Goal: Task Accomplishment & Management: Use online tool/utility

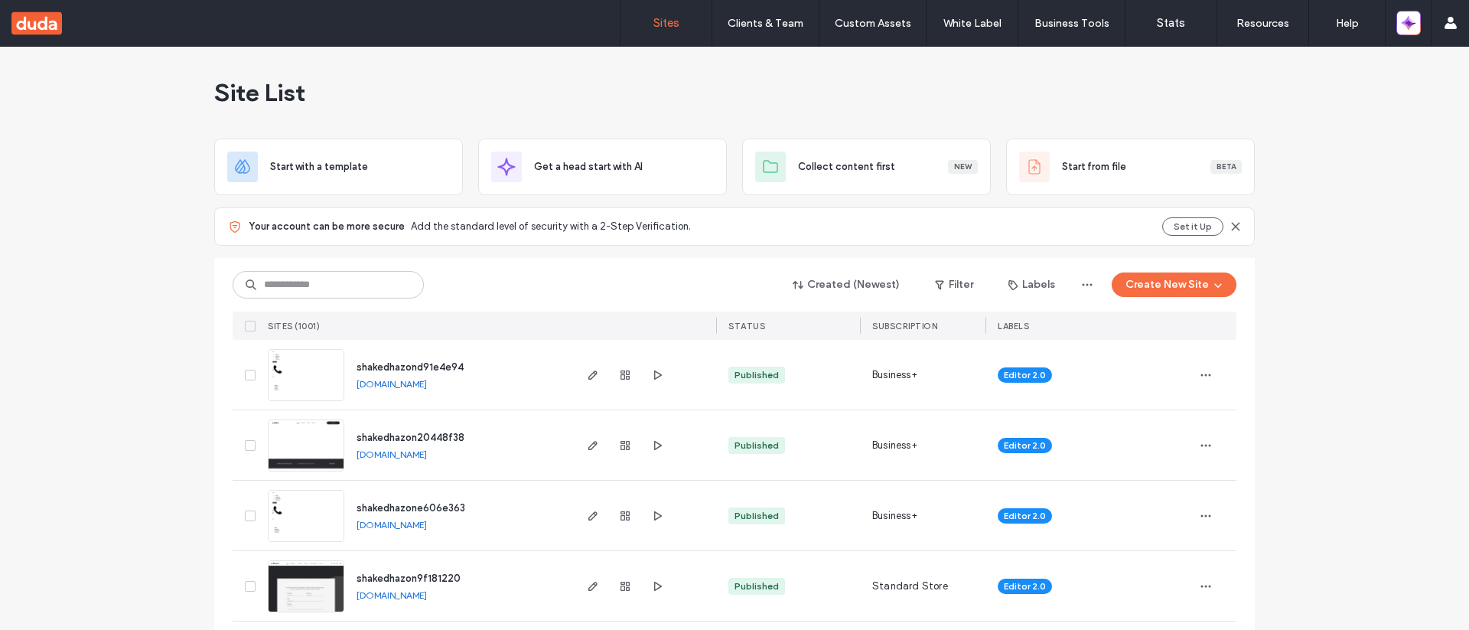
click at [430, 361] on span "shakedhazond91e4e94" at bounding box center [410, 366] width 107 height 11
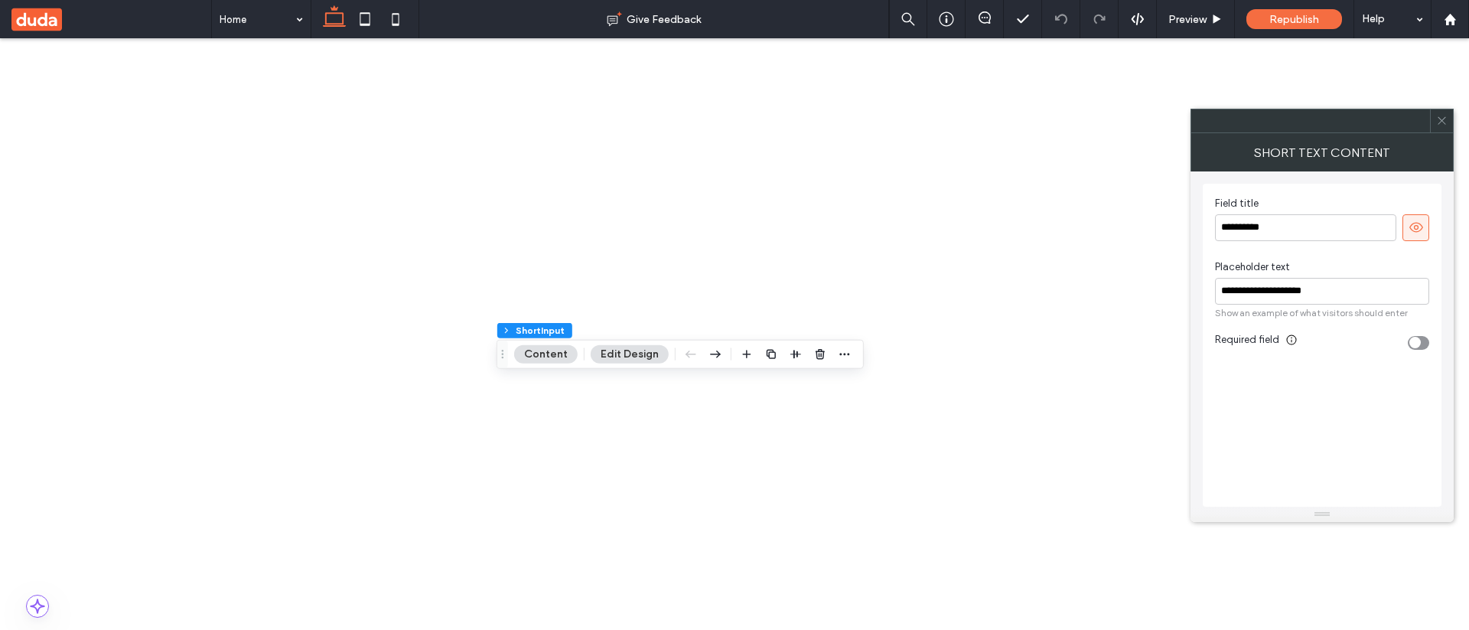
click at [741, 126] on span at bounding box center [1441, 120] width 11 height 23
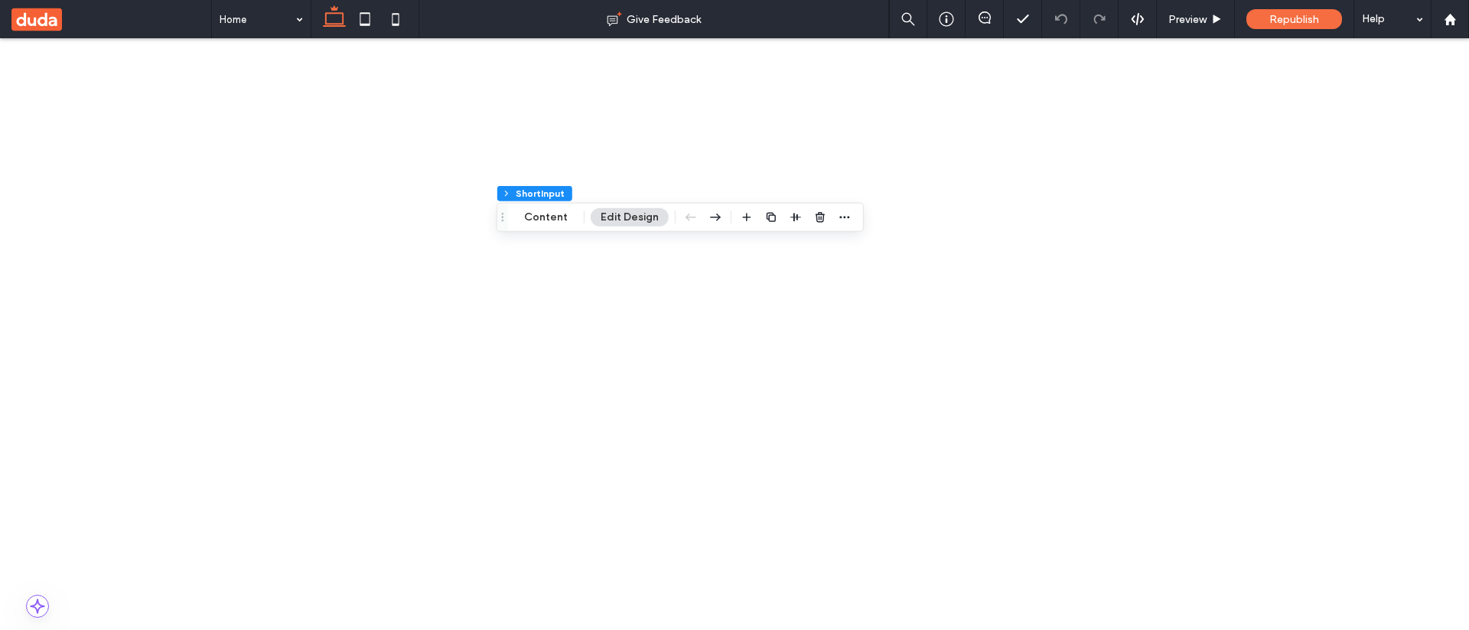
scroll to position [137, 0]
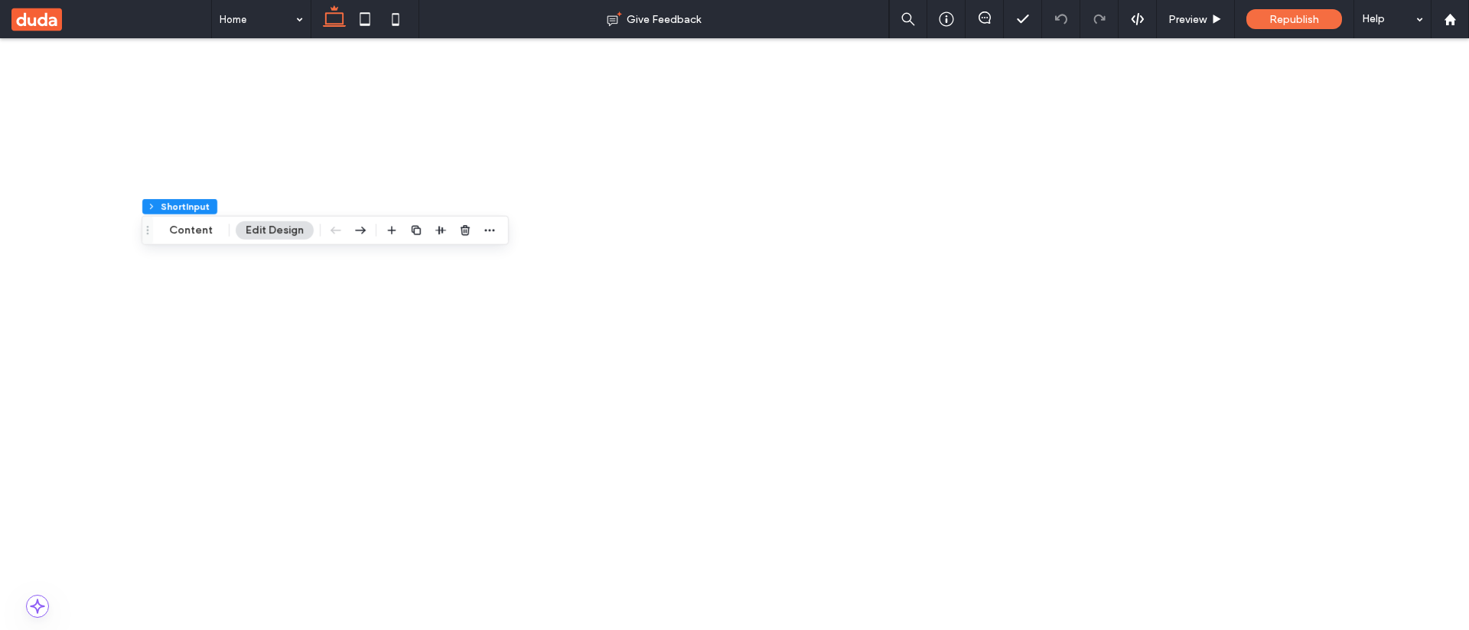
scroll to position [112, 0]
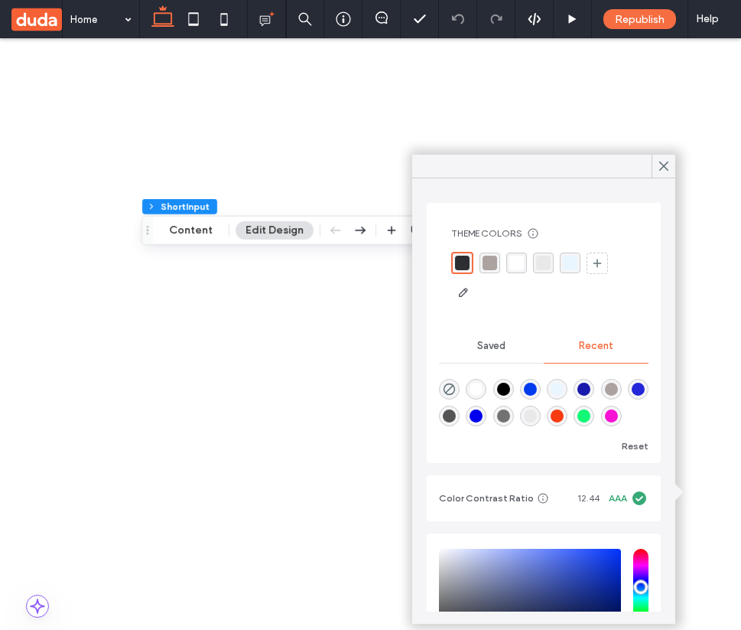
click at [564, 419] on div "rgba(247, 59, 18, 1)" at bounding box center [557, 415] width 13 height 13
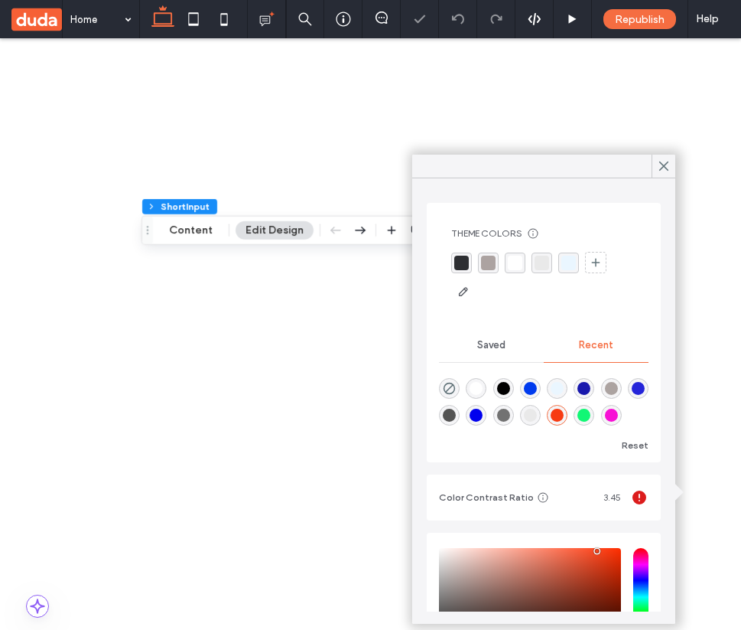
type input "*******"
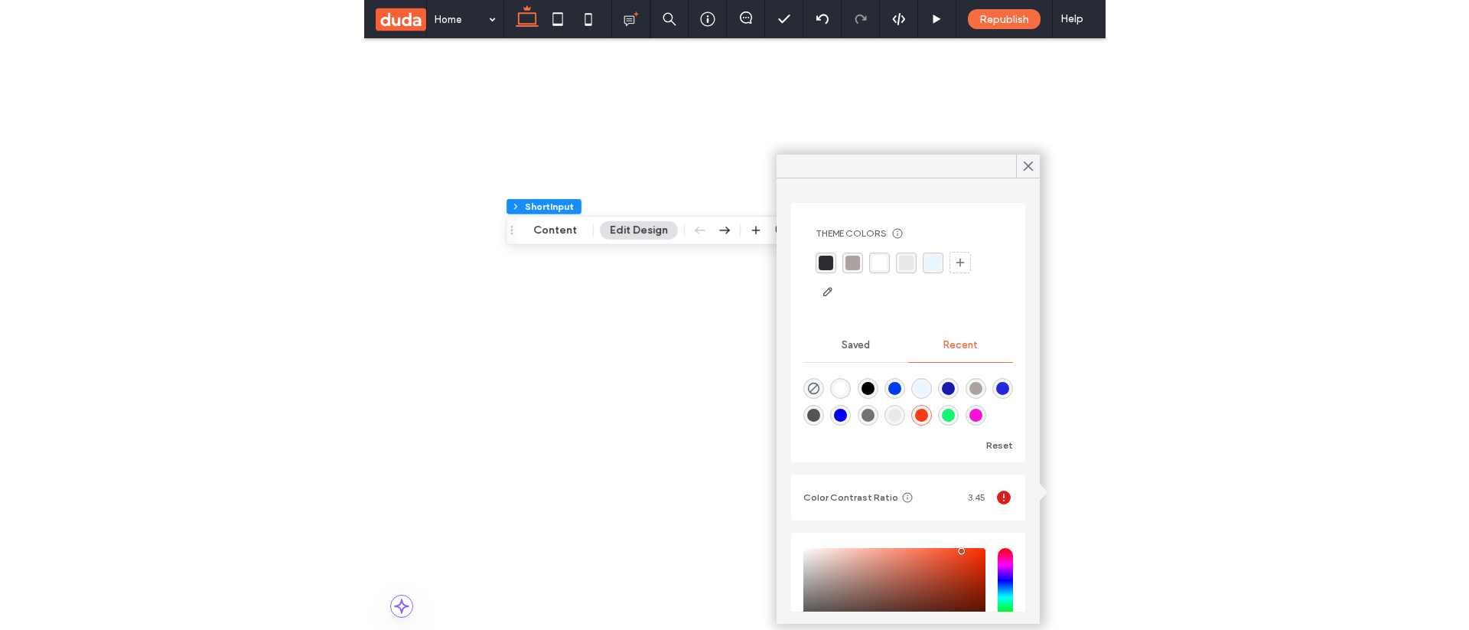
scroll to position [137, 0]
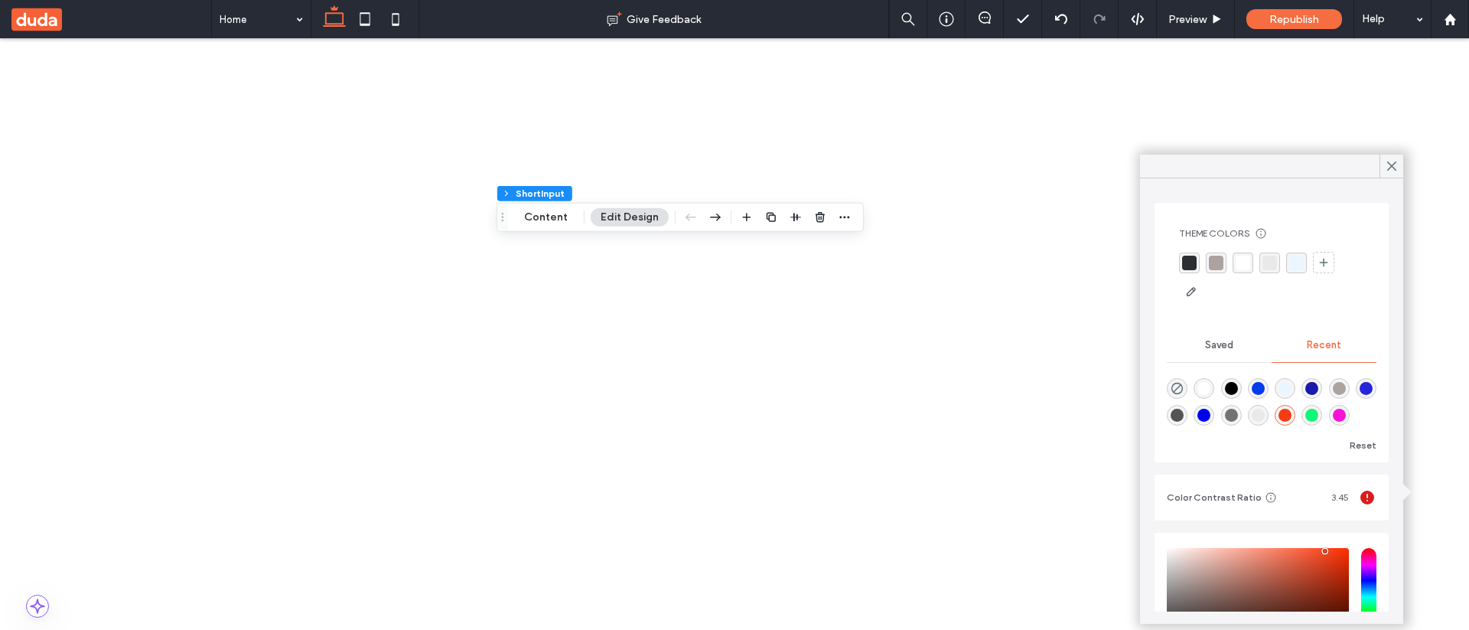
click at [741, 259] on div "rgba(45, 46, 50, 1)" at bounding box center [1189, 263] width 15 height 15
click at [741, 264] on div "rgba(234,246,255,1)" at bounding box center [1298, 262] width 21 height 21
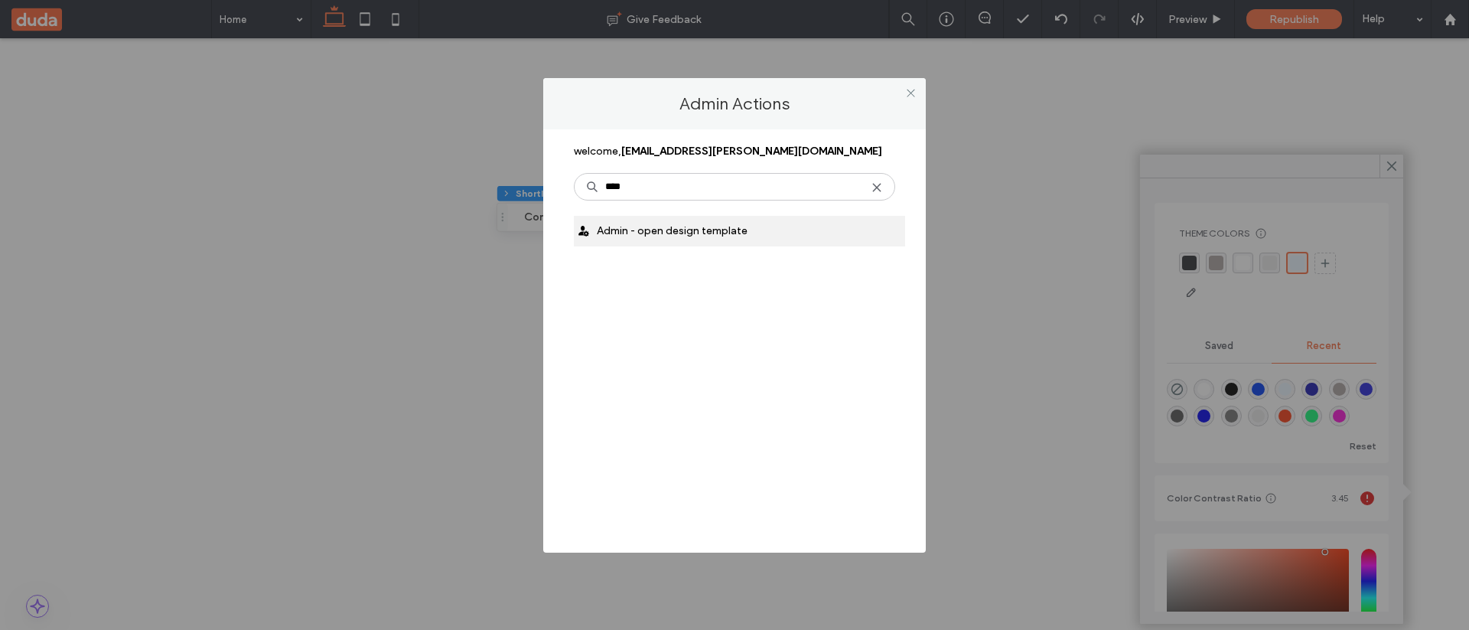
type input "****"
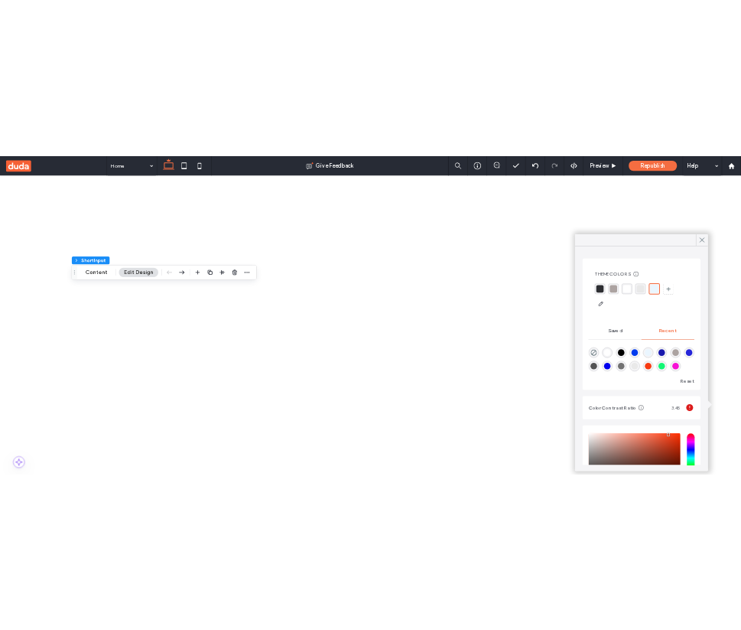
scroll to position [112, 0]
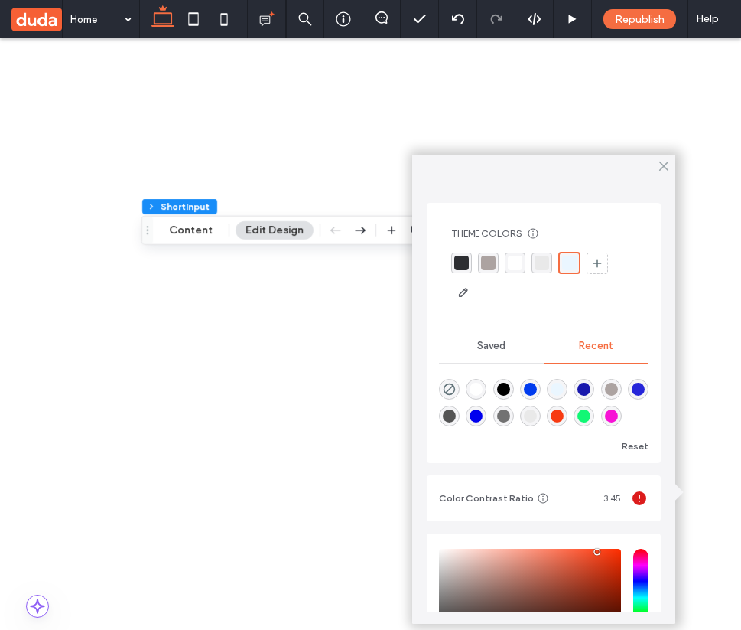
click at [659, 167] on icon at bounding box center [664, 166] width 14 height 14
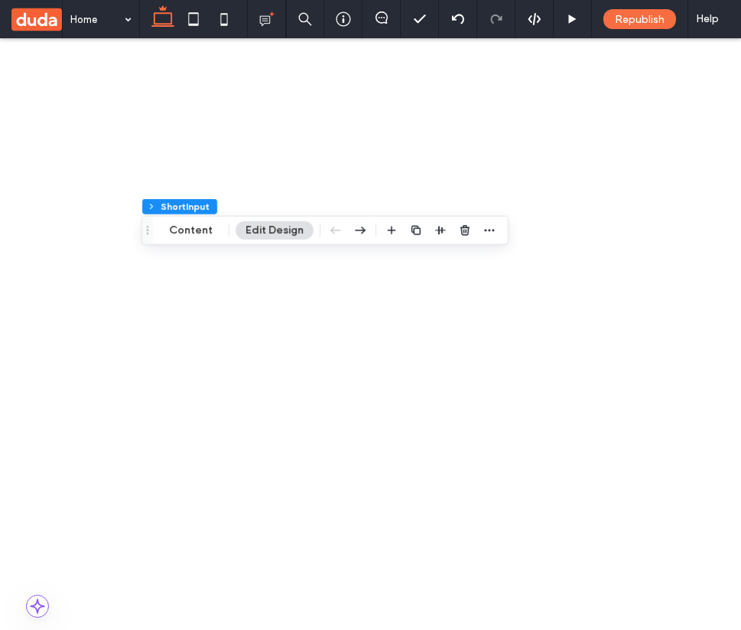
click at [675, 553] on div "36" at bounding box center [682, 554] width 52 height 27
click at [685, 502] on div "9" at bounding box center [682, 500] width 52 height 27
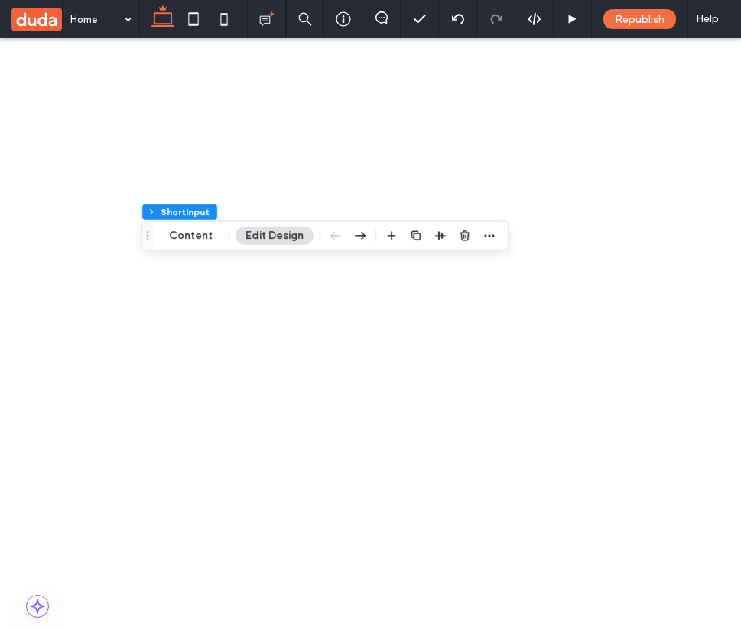
click at [669, 567] on div "72" at bounding box center [682, 580] width 52 height 27
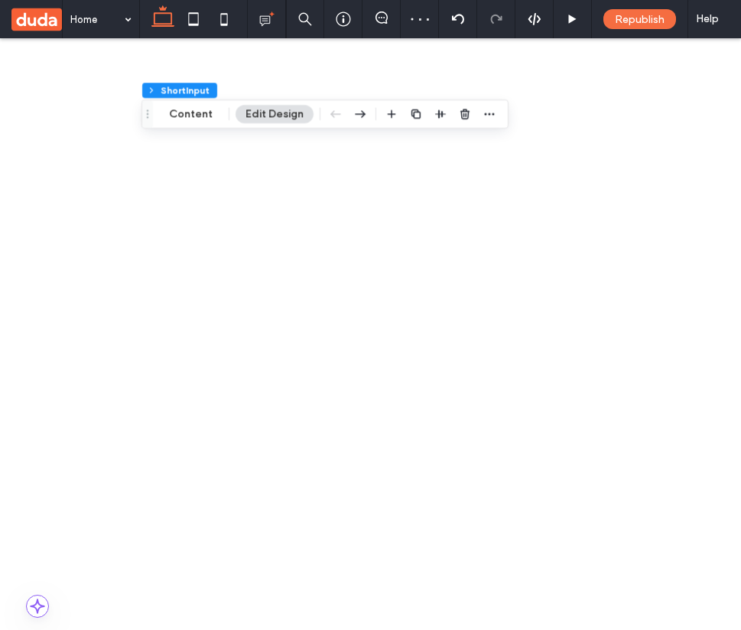
scroll to position [328, 0]
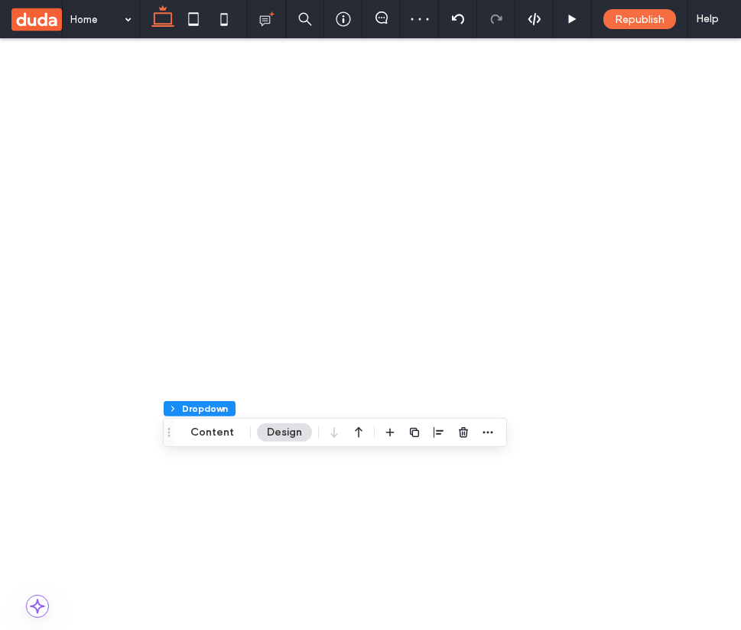
select select "*********"
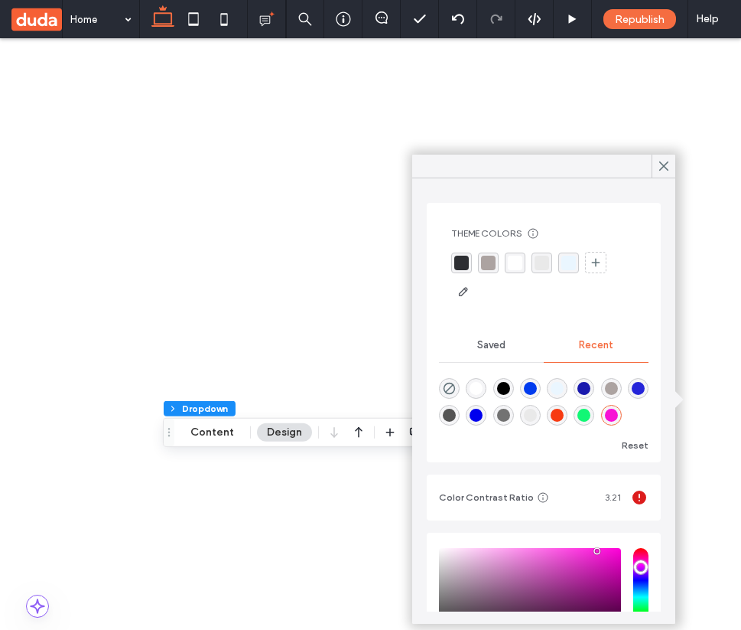
click at [591, 389] on div "rgba(25, 25, 173, 1)" at bounding box center [584, 388] width 13 height 13
type input "*******"
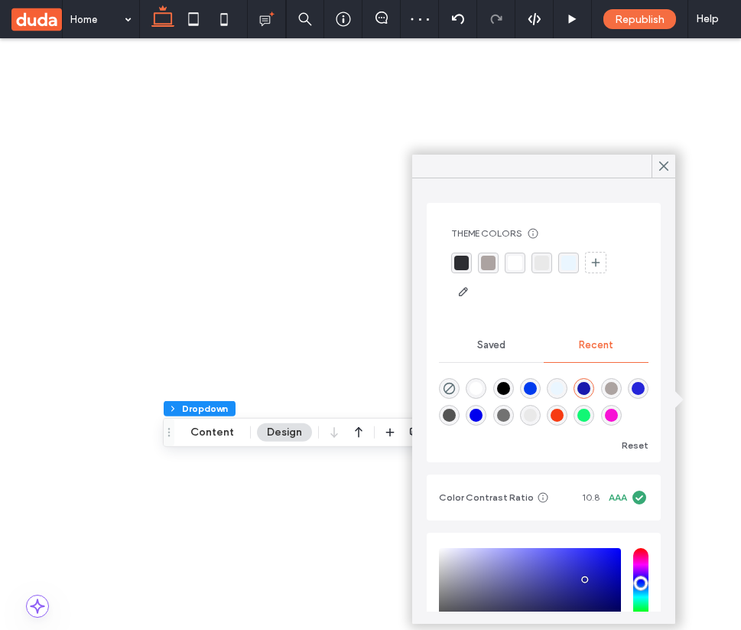
select select "*********"
click at [663, 163] on icon at bounding box center [664, 166] width 14 height 14
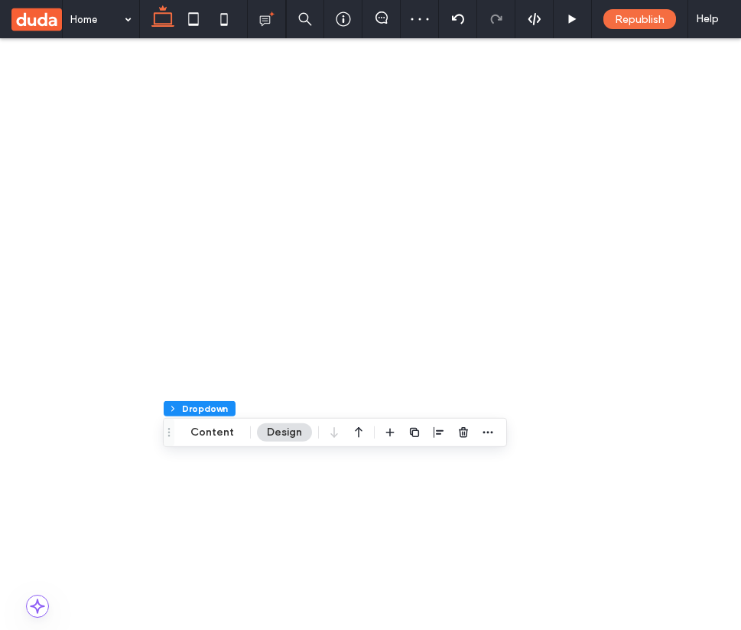
select select "*********"
select select
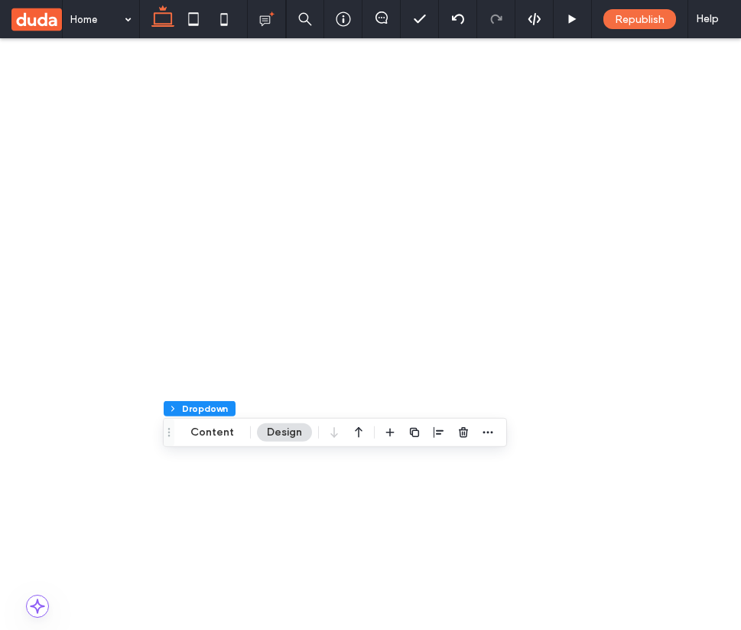
scroll to position [236, 0]
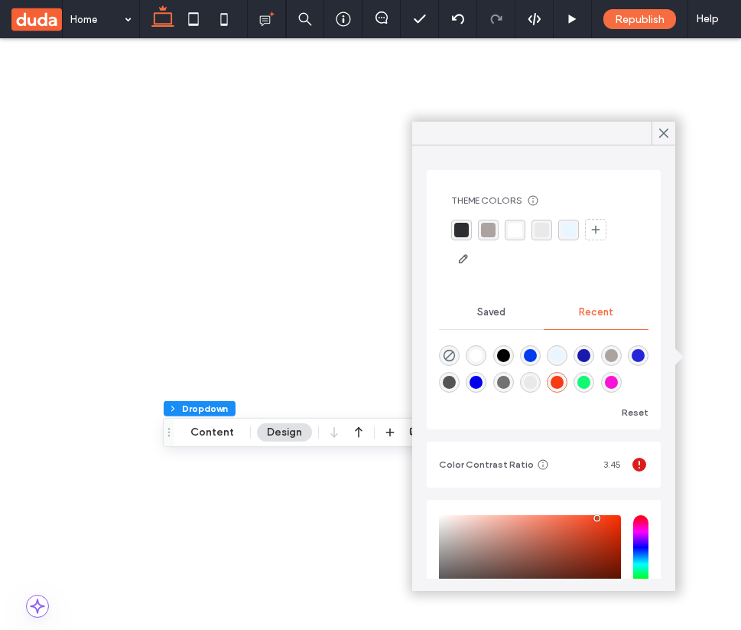
click at [618, 357] on div "rgba(172, 163, 161, 1)" at bounding box center [611, 355] width 13 height 13
type input "*******"
click at [665, 137] on icon at bounding box center [664, 133] width 14 height 14
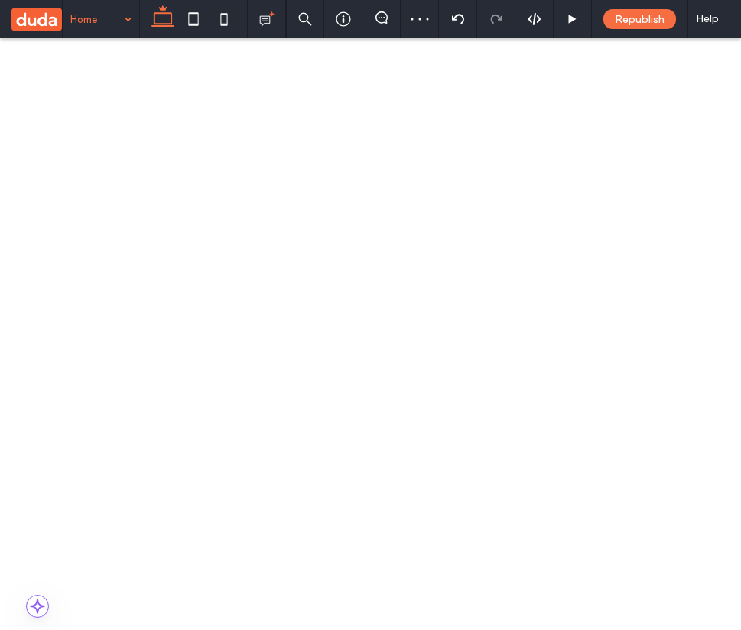
scroll to position [314, 0]
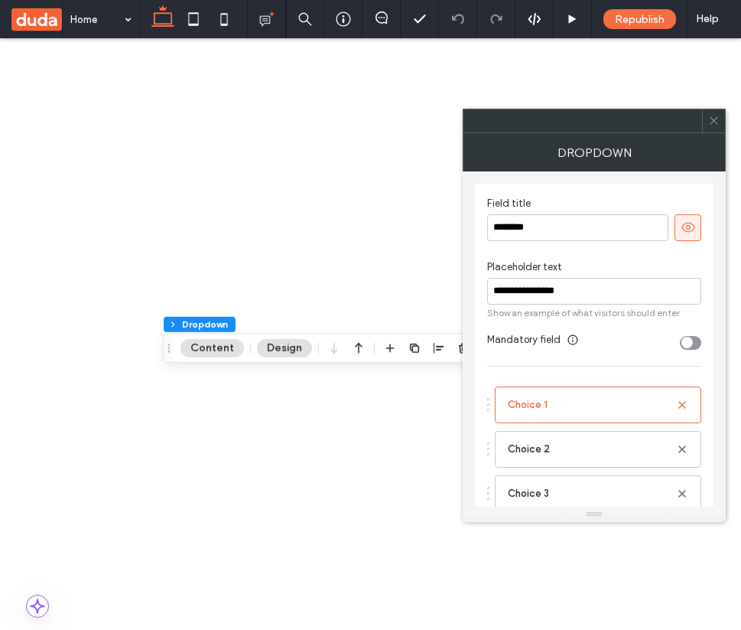
click at [708, 127] on span at bounding box center [713, 120] width 11 height 23
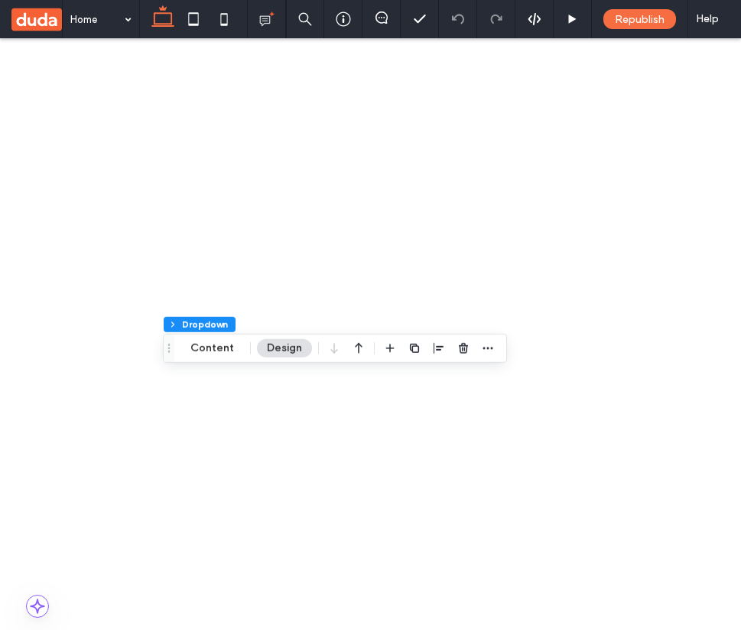
scroll to position [191, 0]
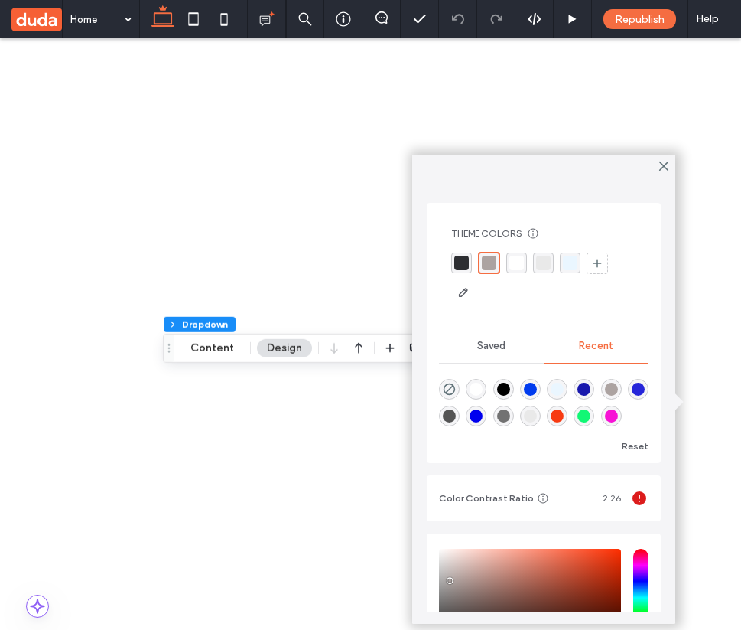
click at [601, 426] on div at bounding box center [544, 399] width 210 height 57
click at [564, 418] on div "rgba(247, 59, 18, 1)" at bounding box center [557, 415] width 13 height 13
click at [594, 418] on div "rgba(18, 247, 117, 1)" at bounding box center [584, 415] width 21 height 21
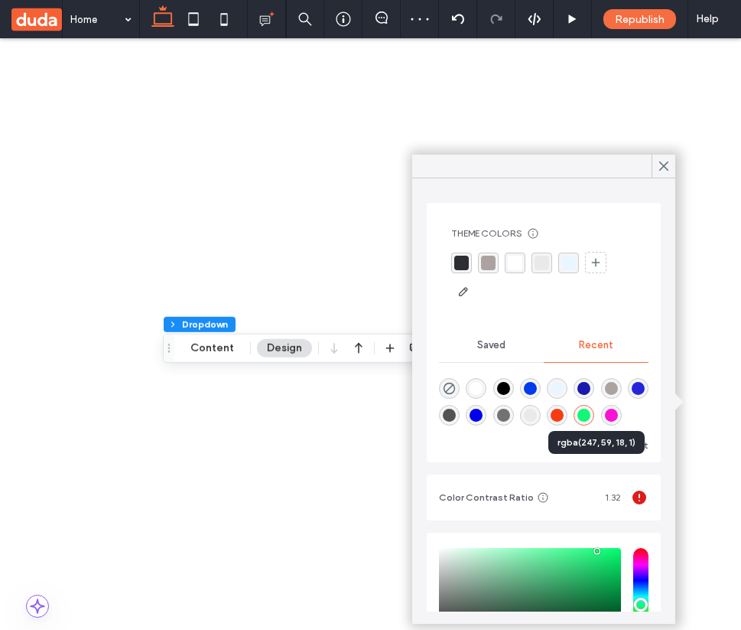
click at [564, 415] on div "rgba(247, 59, 18, 1)" at bounding box center [557, 415] width 13 height 13
type input "*******"
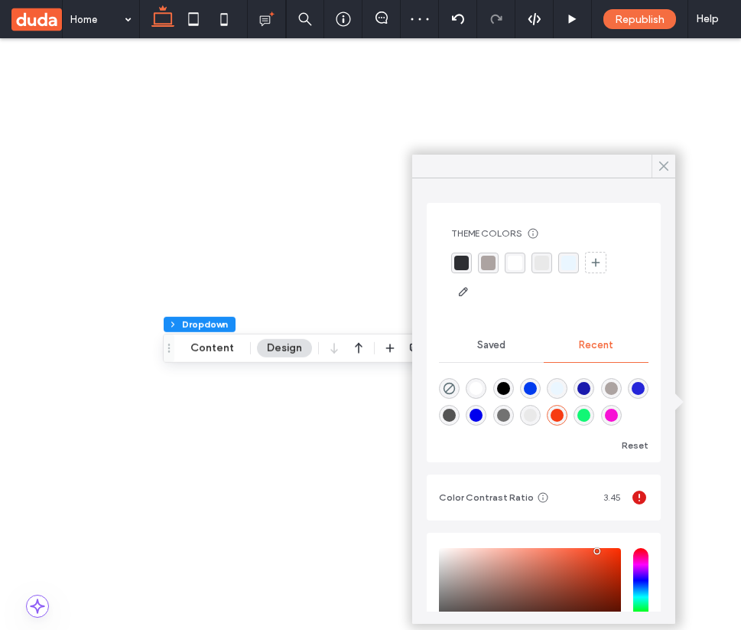
click at [667, 160] on icon at bounding box center [664, 166] width 14 height 14
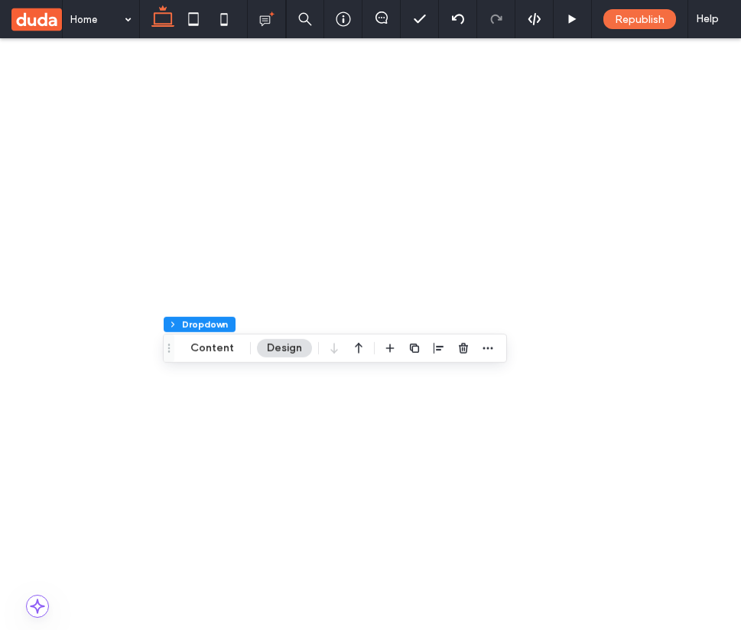
click at [593, 300] on span "Abril Fatface" at bounding box center [574, 301] width 59 height 15
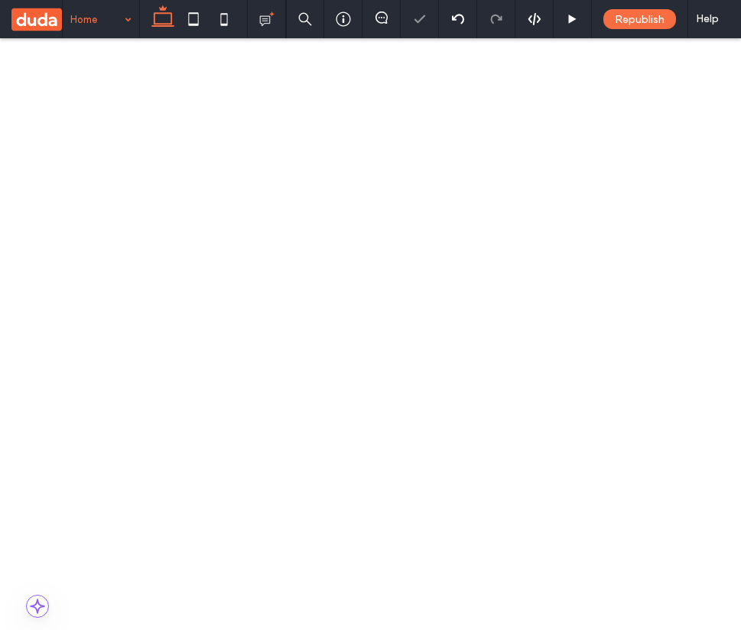
scroll to position [372, 0]
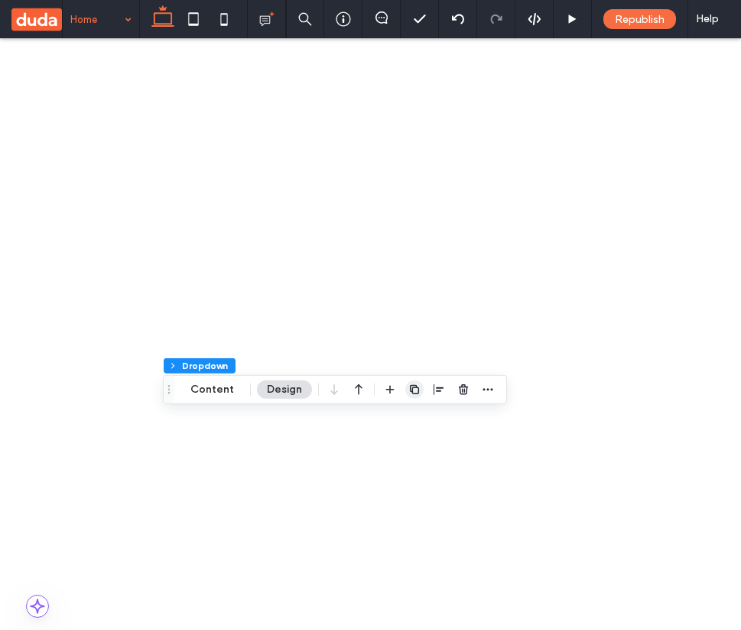
click at [409, 392] on icon "button" at bounding box center [415, 389] width 12 height 12
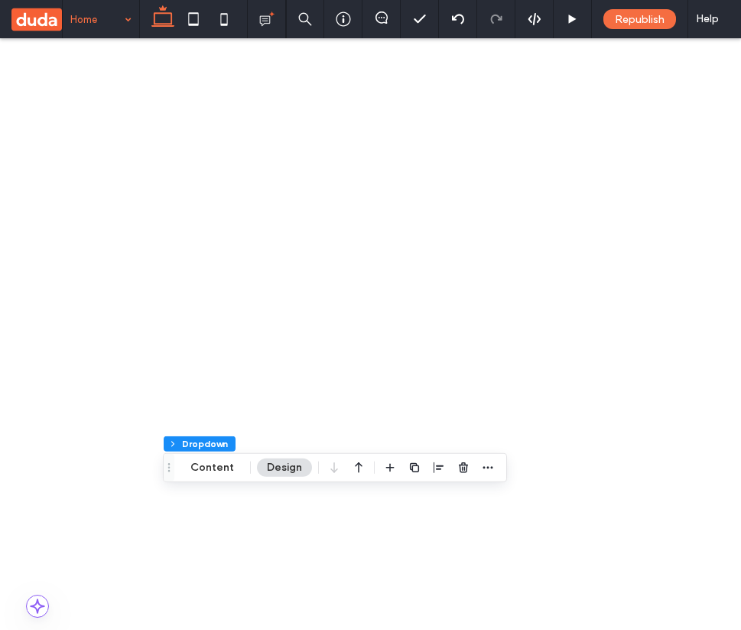
scroll to position [20, 0]
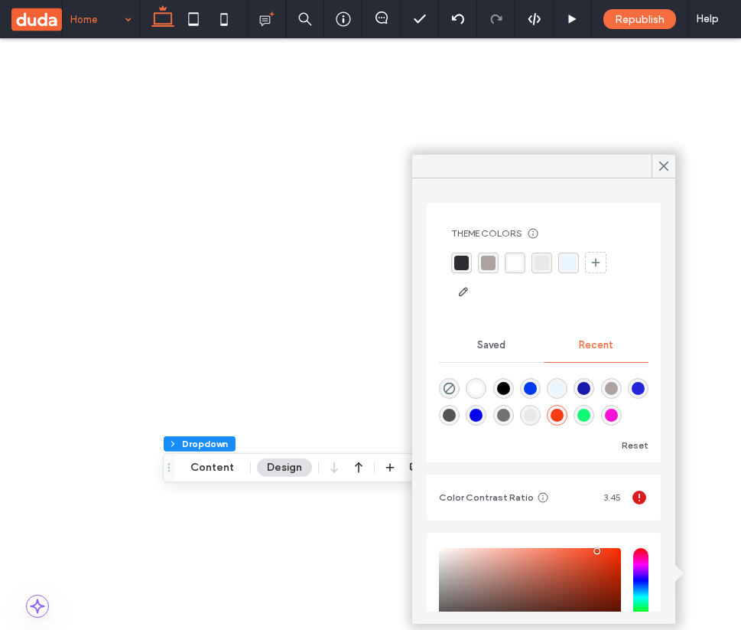
click at [591, 419] on div "rgba(18, 247, 117, 1)" at bounding box center [584, 415] width 13 height 13
type input "*******"
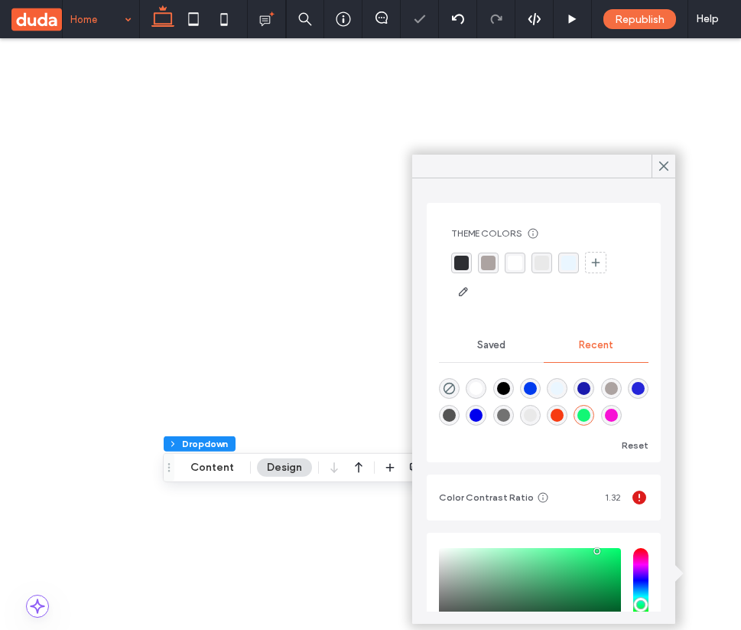
click at [664, 168] on icon at bounding box center [664, 166] width 14 height 14
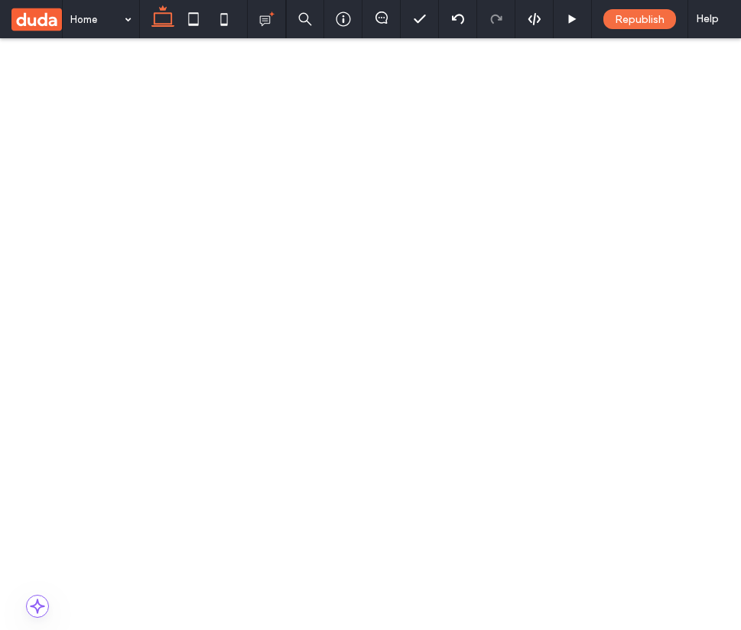
scroll to position [247, 0]
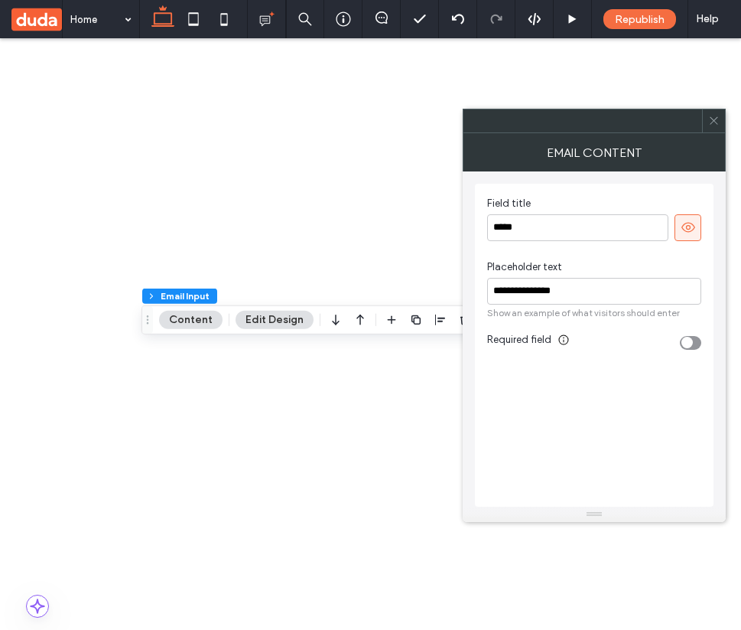
click at [717, 116] on icon at bounding box center [713, 120] width 11 height 11
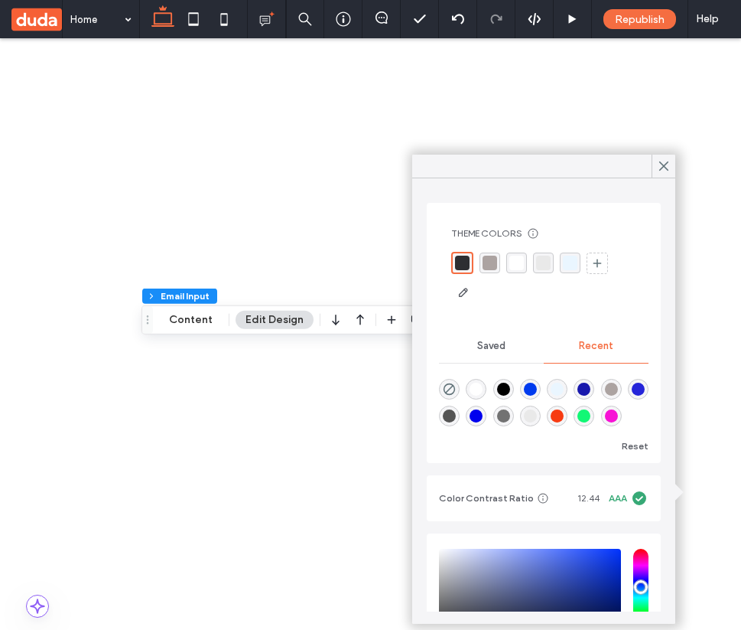
click at [564, 422] on div "rgba(247, 59, 18, 1)" at bounding box center [557, 415] width 13 height 13
type input "*******"
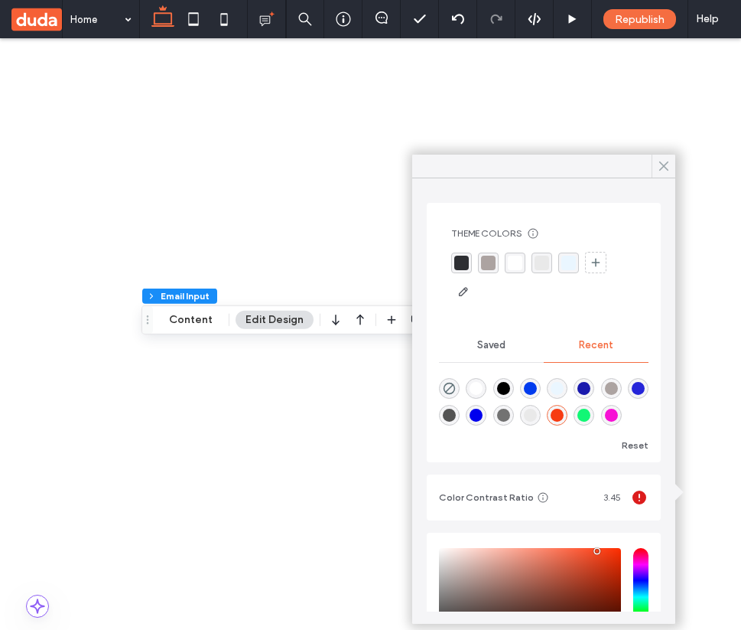
click at [664, 161] on icon at bounding box center [664, 166] width 14 height 14
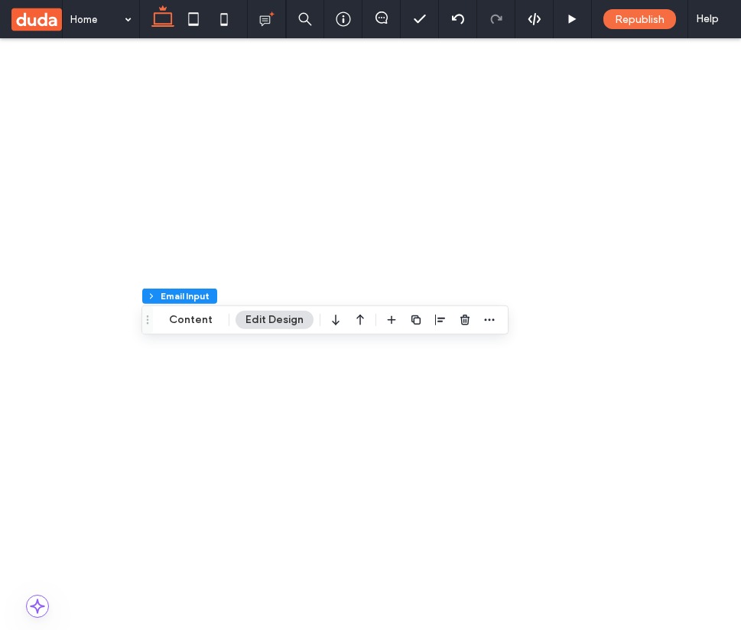
click at [672, 472] on div "8" at bounding box center [682, 473] width 52 height 27
click at [669, 503] on div "9" at bounding box center [682, 500] width 52 height 27
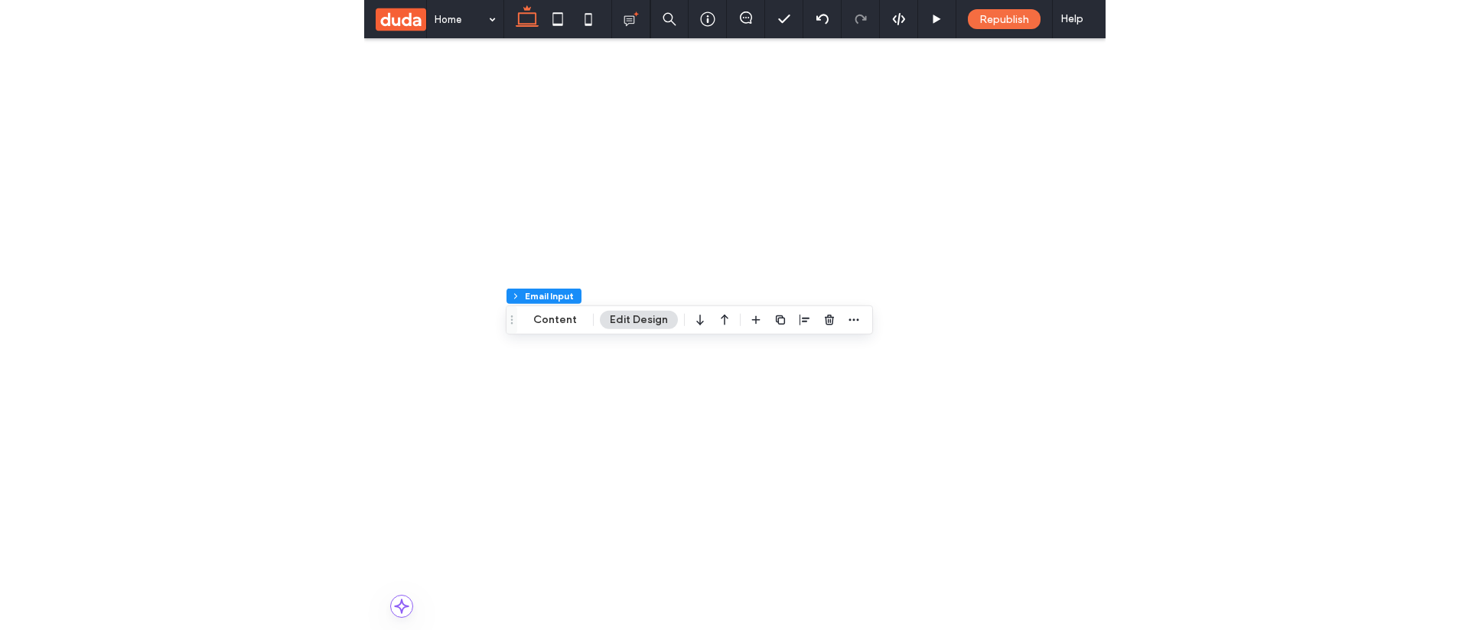
scroll to position [550, 0]
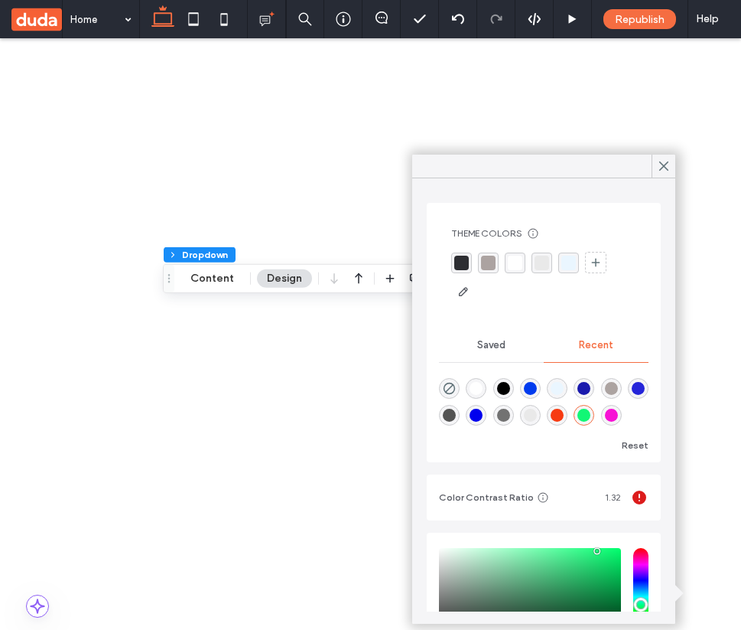
click at [564, 413] on div "rgba(247, 59, 18, 1)" at bounding box center [557, 415] width 13 height 13
type input "*******"
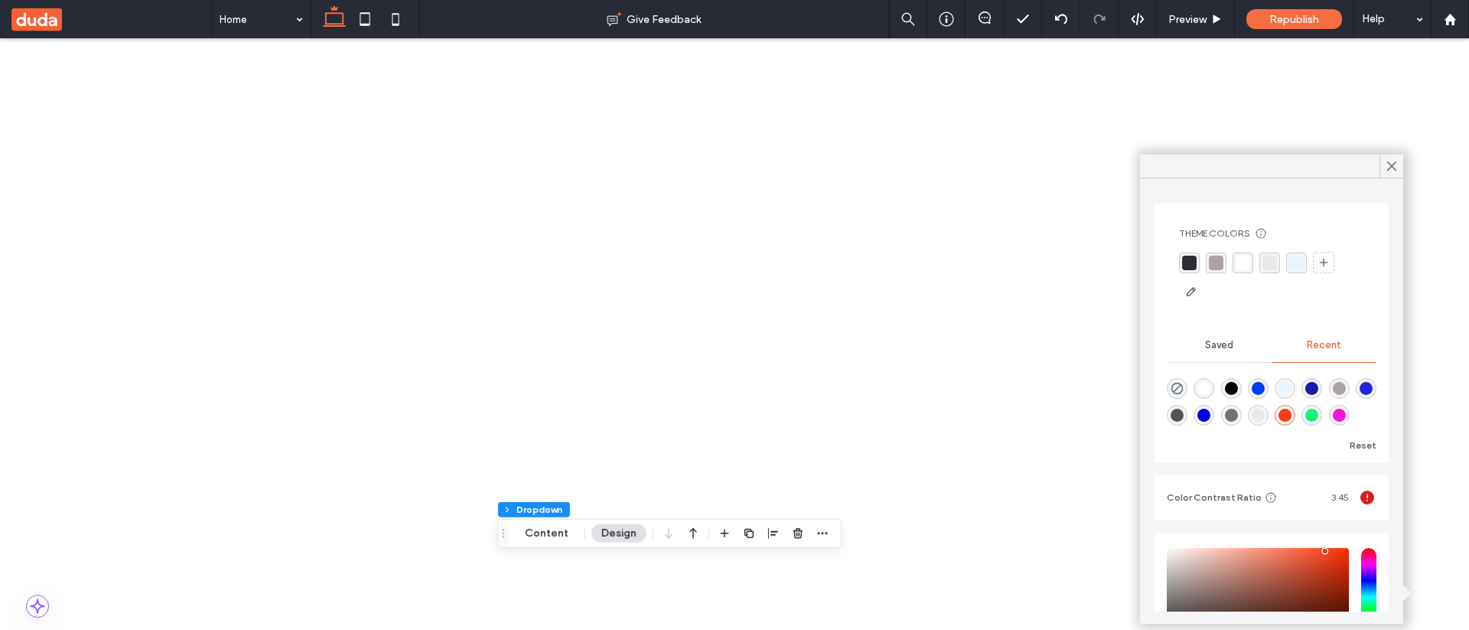
scroll to position [297, 0]
click at [741, 163] on div at bounding box center [1391, 166] width 24 height 23
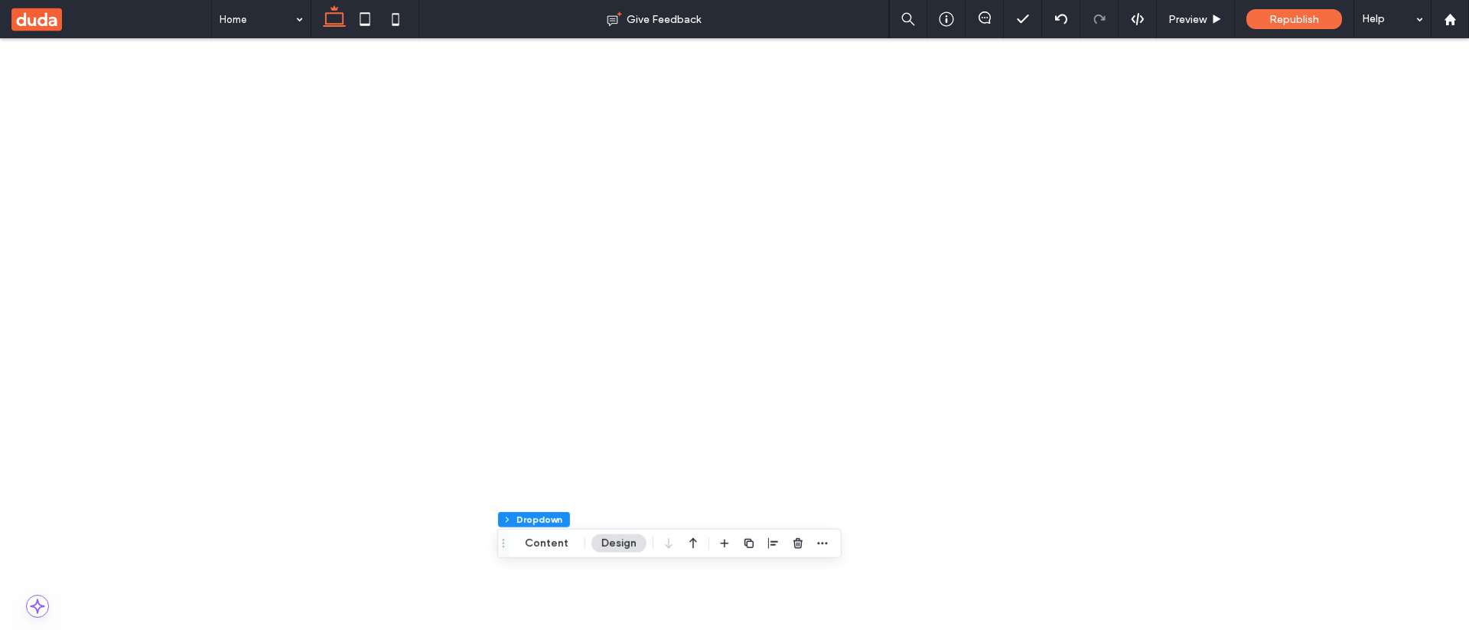
scroll to position [0, 0]
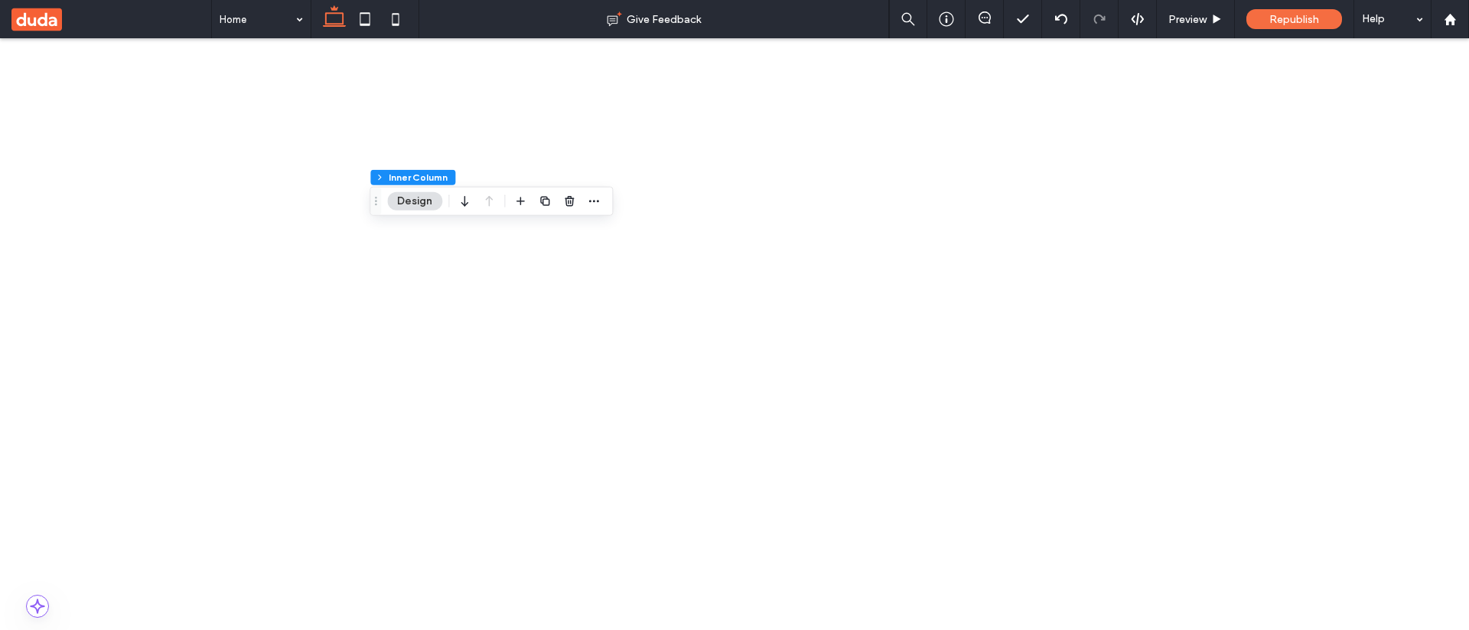
click at [368, 197] on span "Drag" at bounding box center [376, 201] width 28 height 11
click at [523, 171] on button "Advanced Form" at bounding box center [517, 177] width 80 height 15
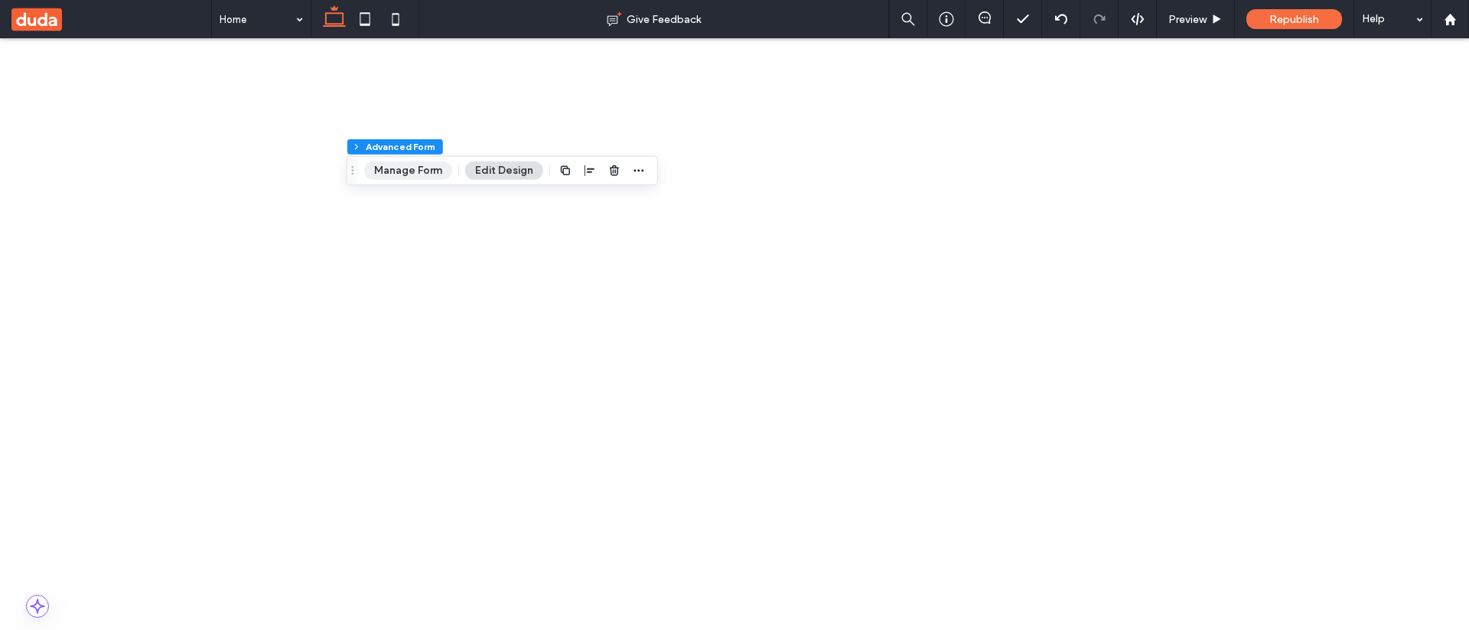
click at [396, 168] on button "Manage Form" at bounding box center [408, 170] width 88 height 18
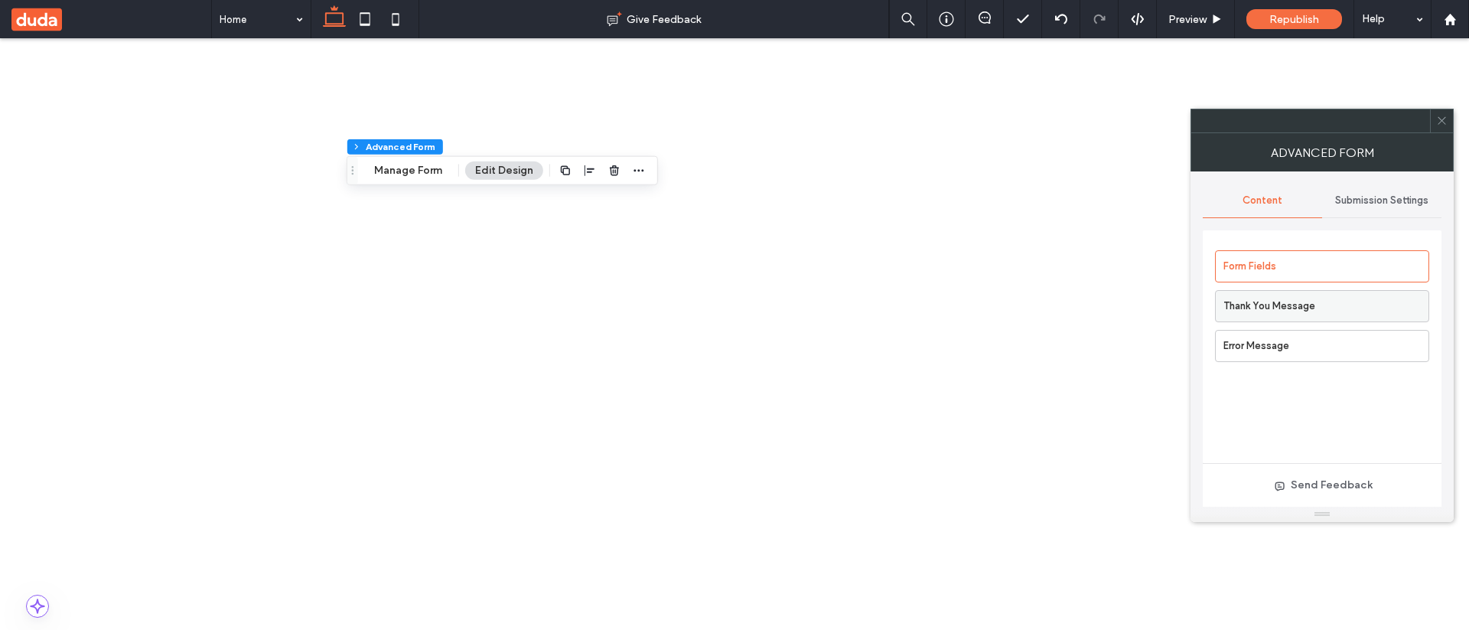
click at [741, 298] on label "Thank You Message" at bounding box center [1325, 306] width 205 height 31
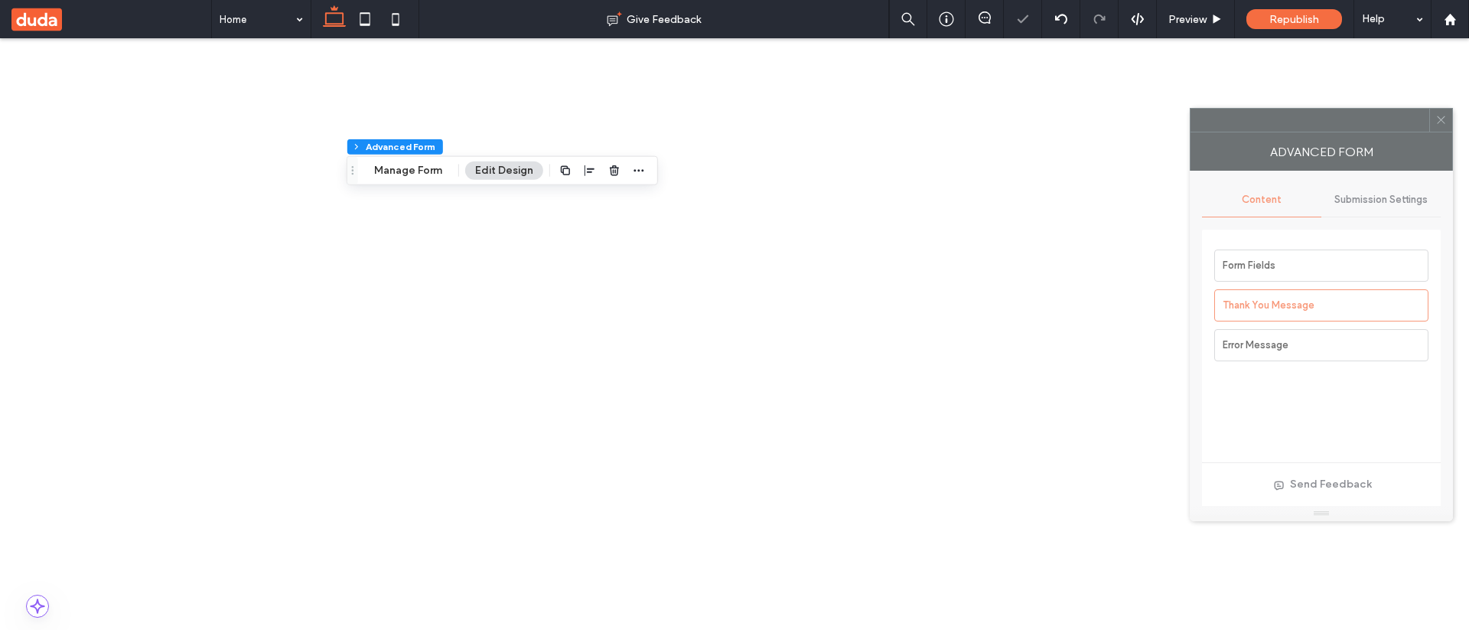
drag, startPoint x: 1331, startPoint y: 138, endPoint x: 1060, endPoint y: 132, distance: 270.9
click at [741, 132] on div "Advanced Form" at bounding box center [1321, 151] width 263 height 38
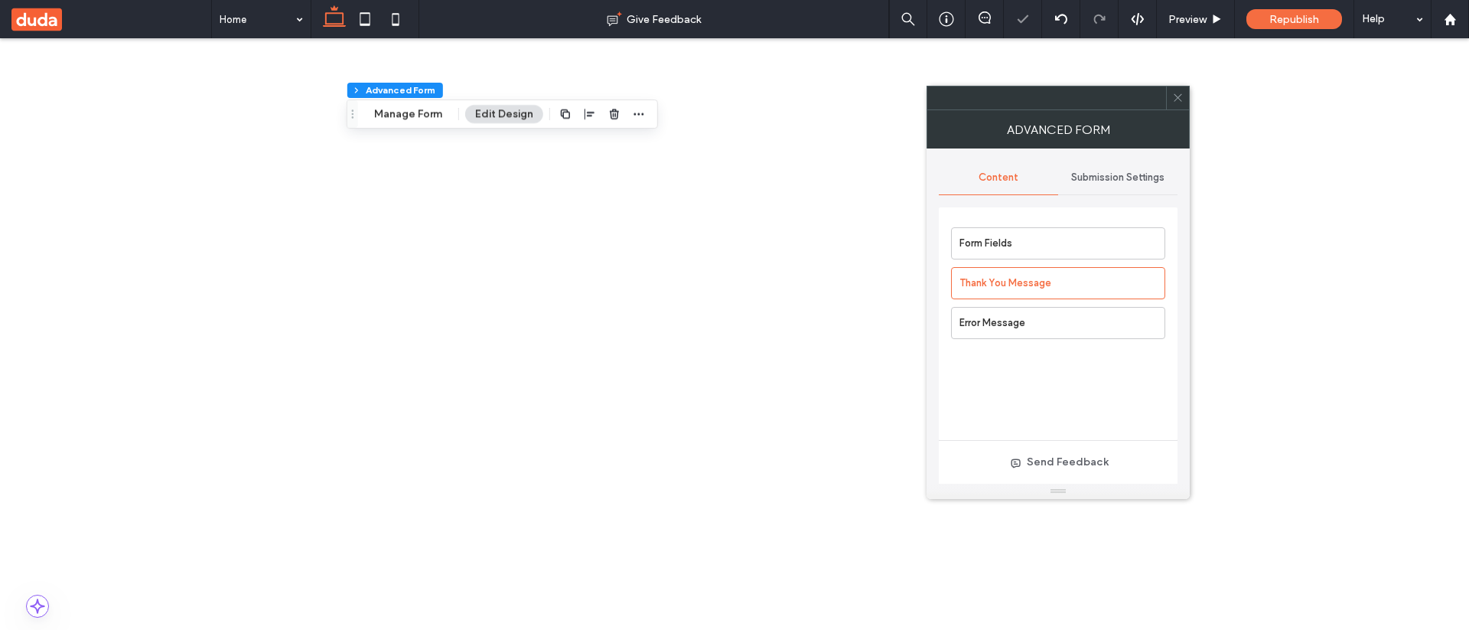
scroll to position [959, 0]
click at [741, 15] on span "Republish" at bounding box center [1294, 19] width 50 height 13
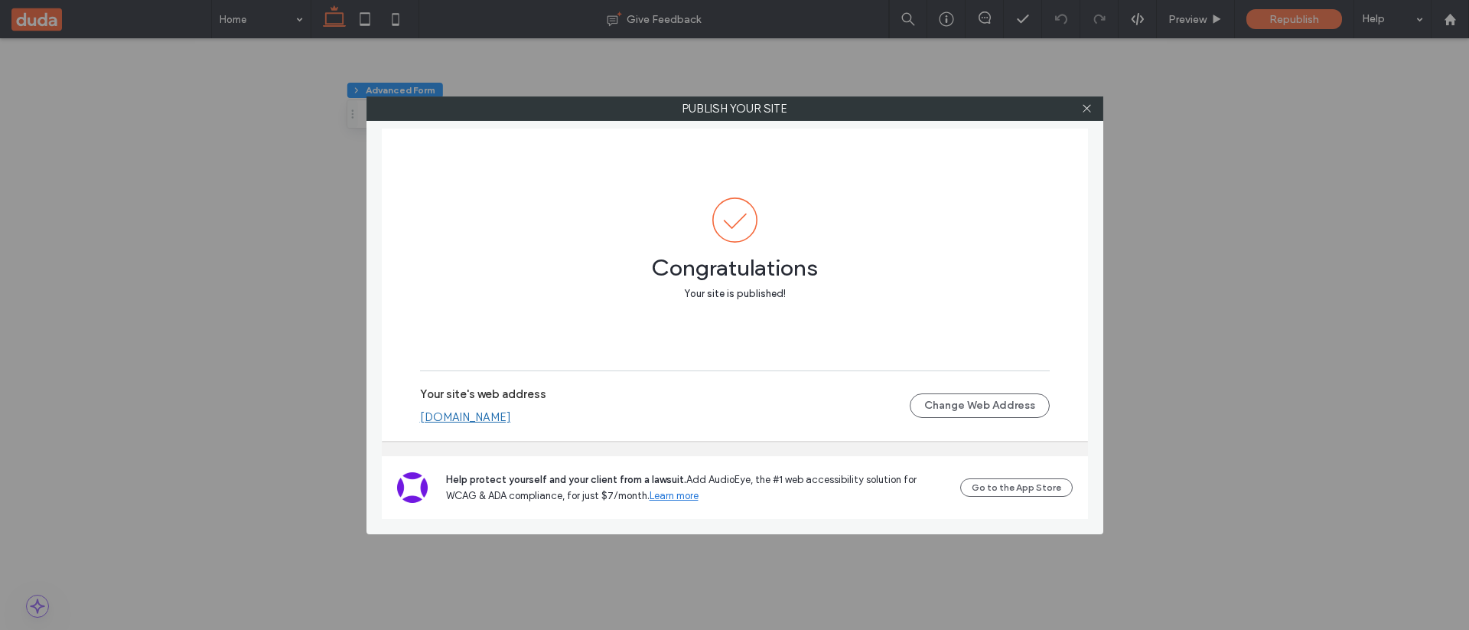
click at [511, 410] on link "shakedhazond91e4e94.multiscreen.d1test.biz" at bounding box center [465, 417] width 91 height 14
